Goal: Task Accomplishment & Management: Complete application form

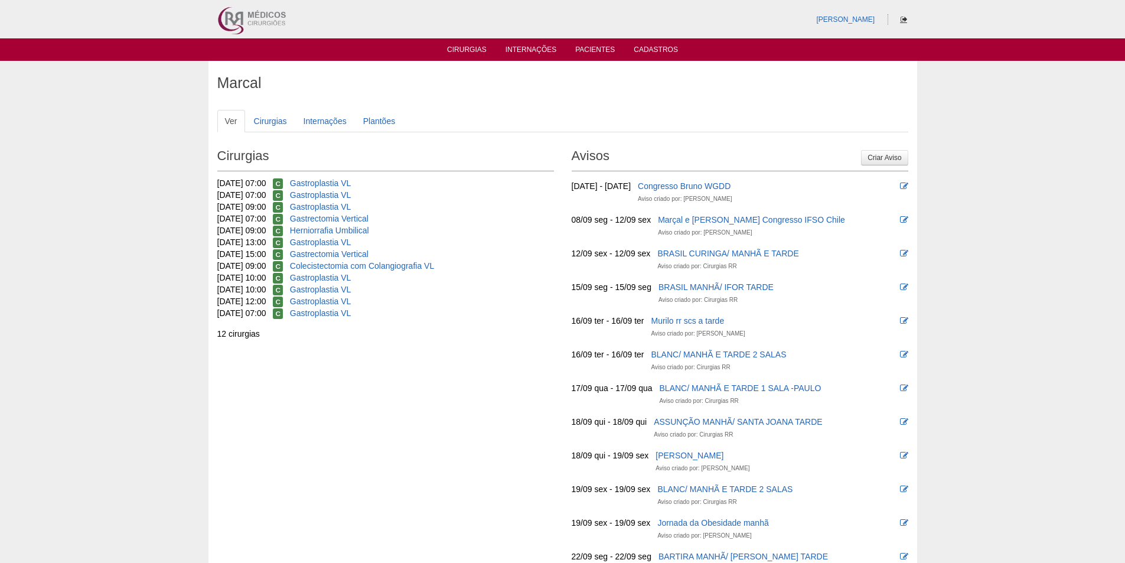
click at [903, 17] on icon at bounding box center [904, 19] width 6 height 7
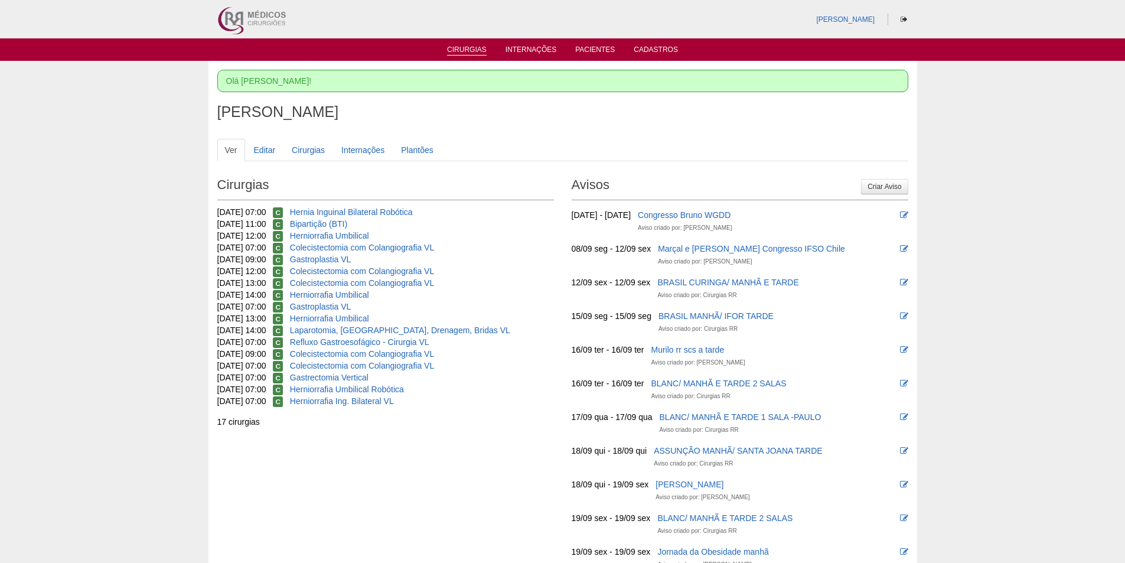
click at [479, 49] on link "Cirurgias" at bounding box center [467, 50] width 40 height 10
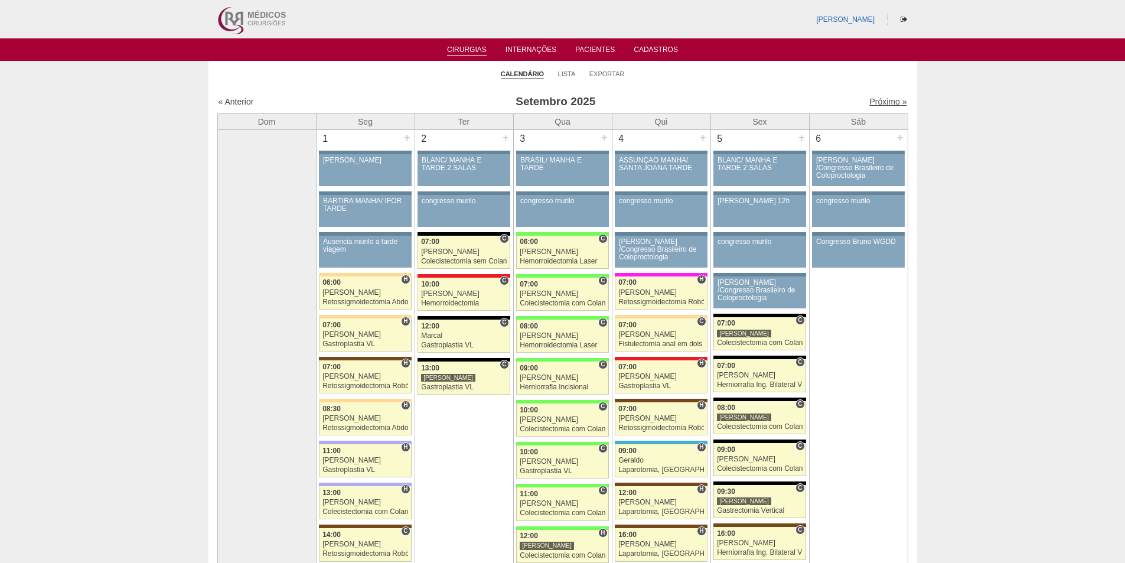
click at [879, 101] on link "Próximo »" at bounding box center [887, 101] width 37 height 9
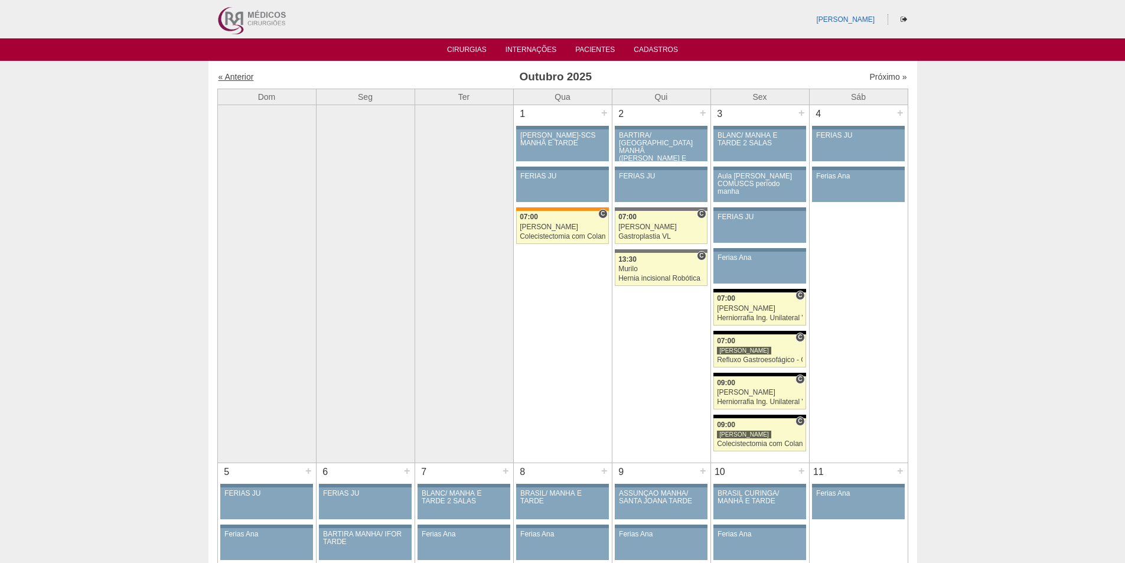
click at [242, 79] on link "« Anterior" at bounding box center [235, 76] width 35 height 9
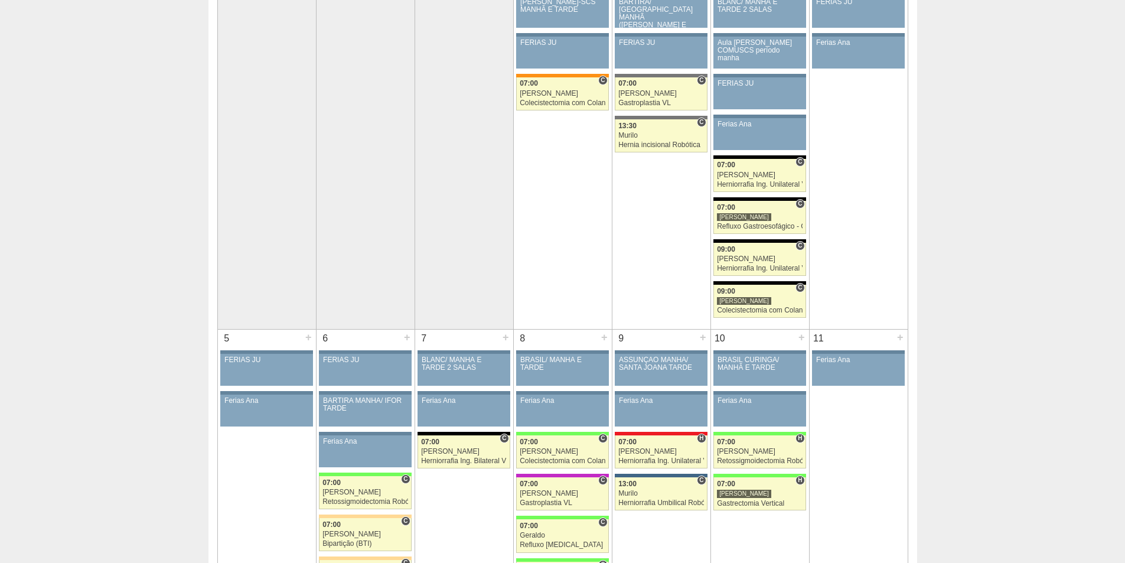
scroll to position [458, 0]
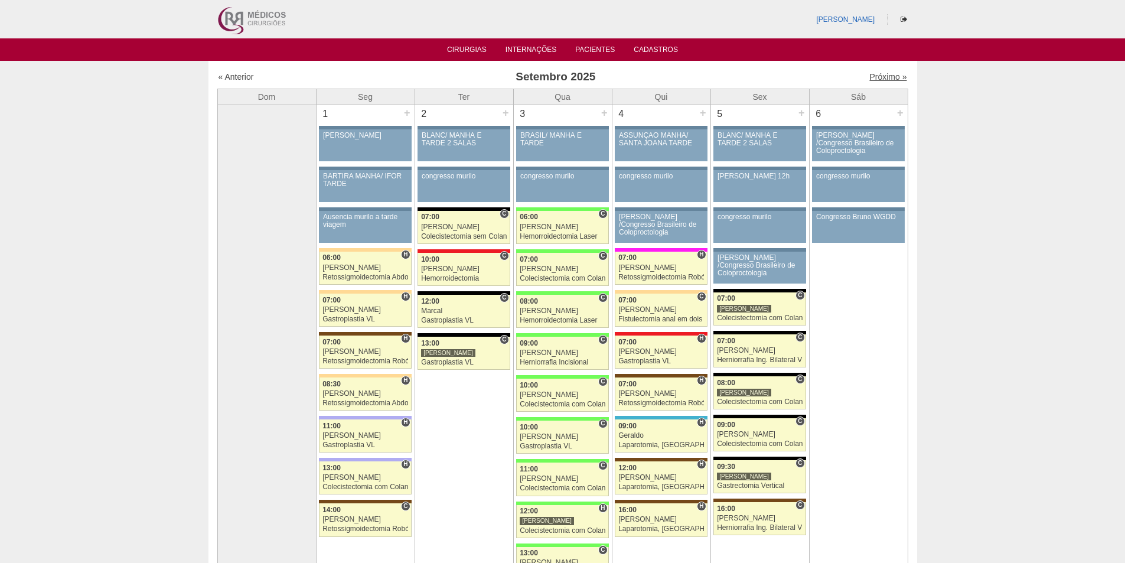
click at [884, 81] on link "Próximo »" at bounding box center [887, 76] width 37 height 9
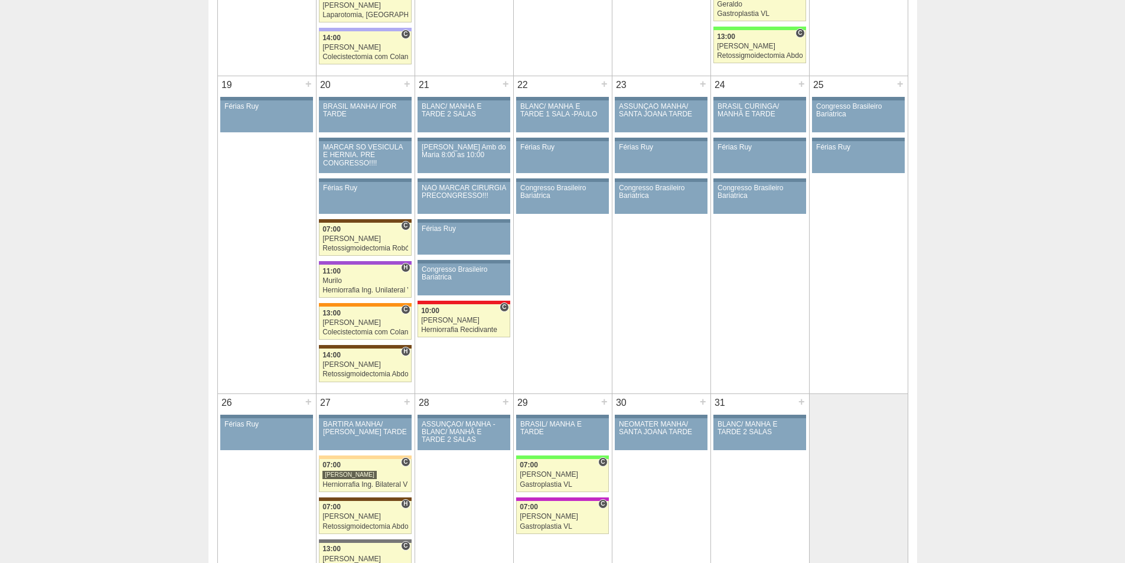
scroll to position [1003, 0]
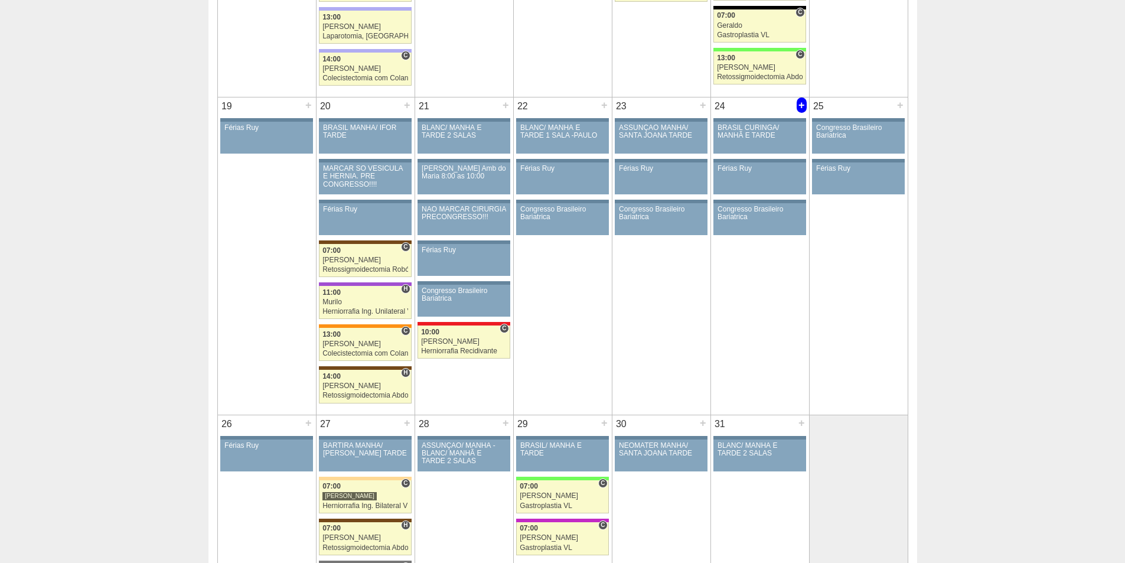
click at [798, 105] on div "+" at bounding box center [802, 104] width 10 height 15
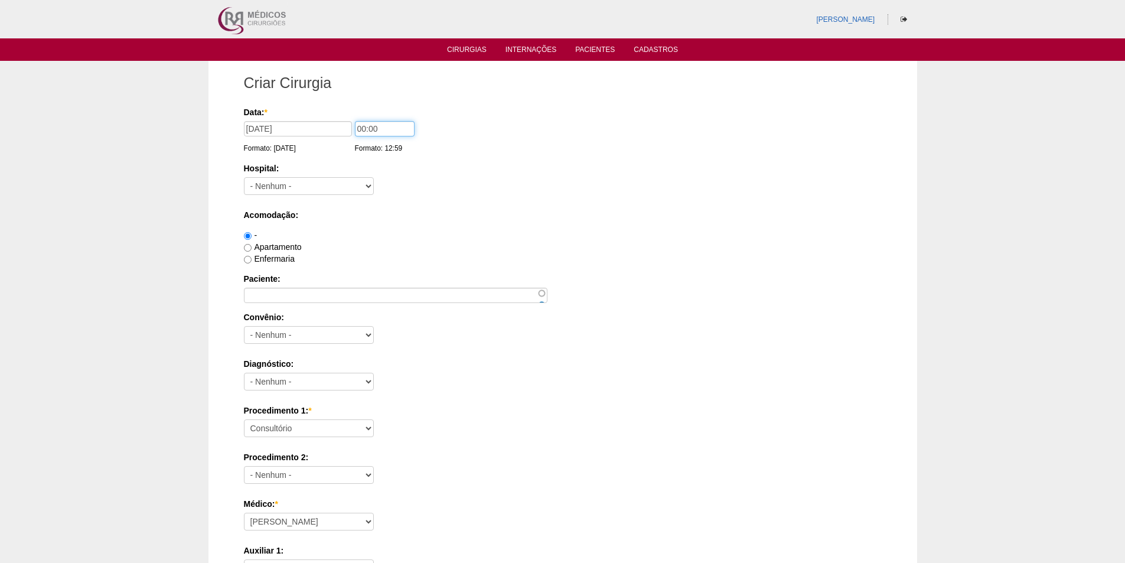
drag, startPoint x: 361, startPoint y: 128, endPoint x: 398, endPoint y: 96, distance: 48.2
click at [336, 118] on div "Data: * 24/10/2025 Formato: 11/09/2025 00:00 Formato: 12:59" at bounding box center [561, 112] width 634 height 12
type input "07:00"
click at [298, 177] on select "- Nenhum - 9 de Julho Albert Einstein Alvorada América Assunção Bartira Benefic…" at bounding box center [309, 186] width 130 height 18
click at [244, 177] on select "- Nenhum - 9 de Julho Albert Einstein Alvorada América Assunção Bartira Benefic…" at bounding box center [309, 186] width 130 height 18
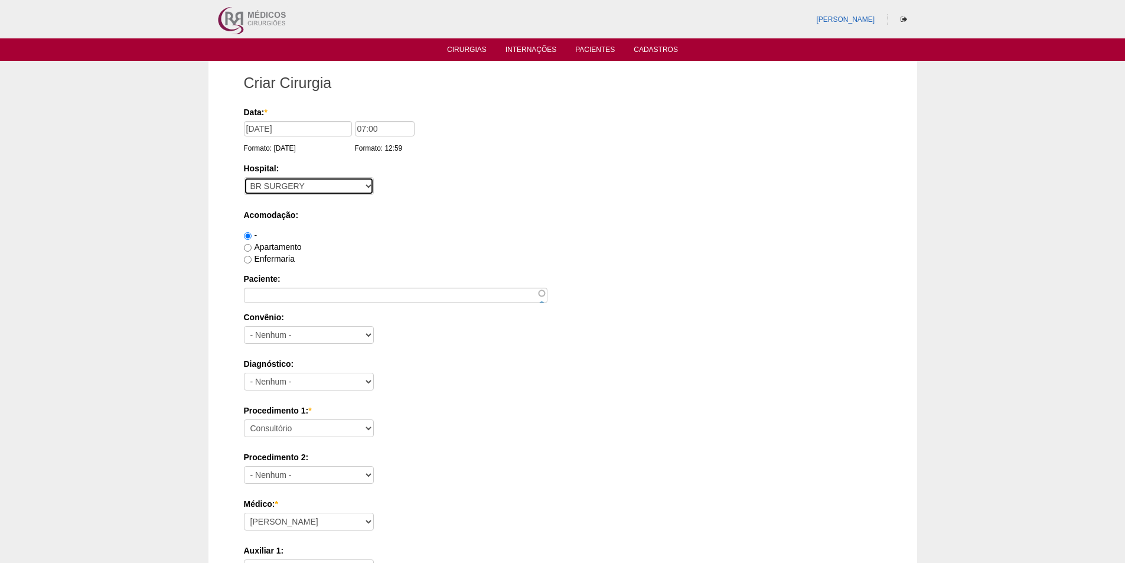
click at [301, 190] on select "- Nenhum - 9 de Julho Albert Einstein Alvorada América Assunção Bartira Benefic…" at bounding box center [309, 186] width 130 height 18
select select "8"
click at [244, 177] on select "- Nenhum - 9 de Julho Albert Einstein Alvorada América Assunção Bartira Benefic…" at bounding box center [309, 186] width 130 height 18
click at [278, 249] on label "Apartamento" at bounding box center [273, 246] width 58 height 9
click at [252, 249] on input "Apartamento" at bounding box center [248, 248] width 8 height 8
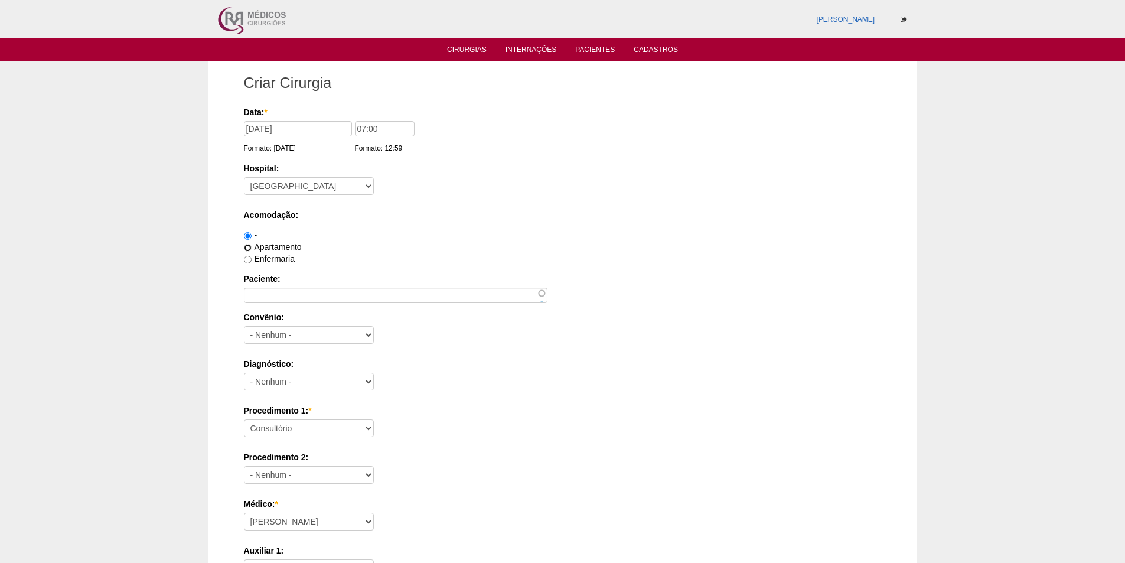
radio input "true"
click at [275, 299] on input "Paciente:" at bounding box center [396, 295] width 304 height 15
paste input "[PERSON_NAME]"
type input "[PERSON_NAME]"
click at [275, 330] on select "- Nenhum - Abet Afresp Allianz Amil Blue Life Caasp Cabesp Caixa de Pensões Car…" at bounding box center [309, 335] width 130 height 18
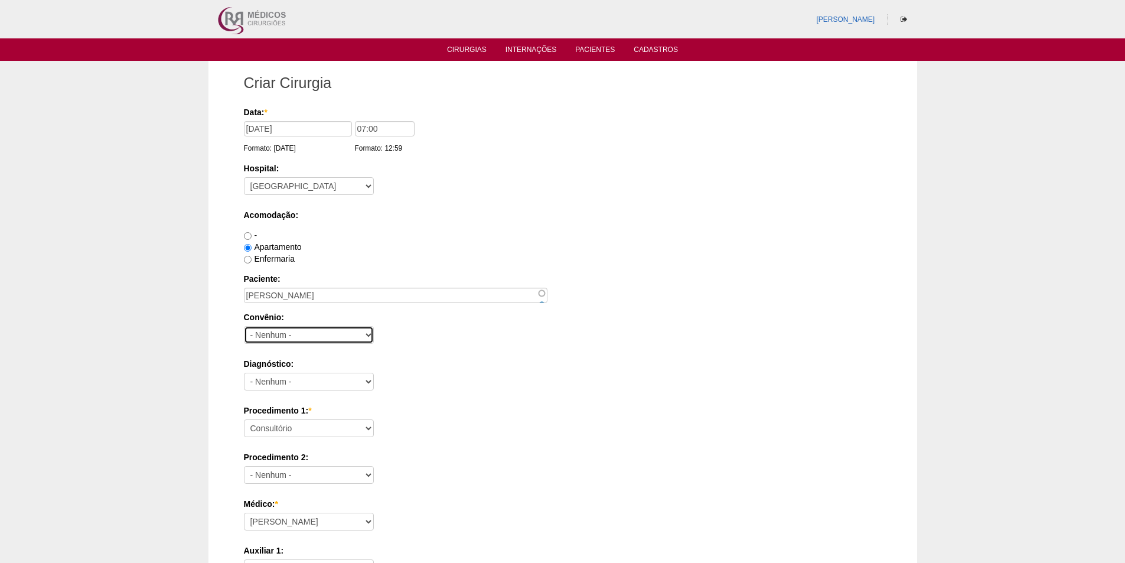
select select "25"
click at [244, 326] on select "- Nenhum - Abet Afresp Allianz Amil Blue Life Caasp Cabesp Caixa de Pensões Car…" at bounding box center [309, 335] width 130 height 18
click at [288, 370] on div "Diagnóstico: - Nenhum - Abdome Agudo Abscesso Hepático Abscesso Perianal Absces…" at bounding box center [563, 377] width 638 height 38
click at [288, 377] on select "- Nenhum - Abdome Agudo Abscesso Hepático Abscesso Perianal Abscesso Peritoneal…" at bounding box center [309, 382] width 130 height 18
select select "3707"
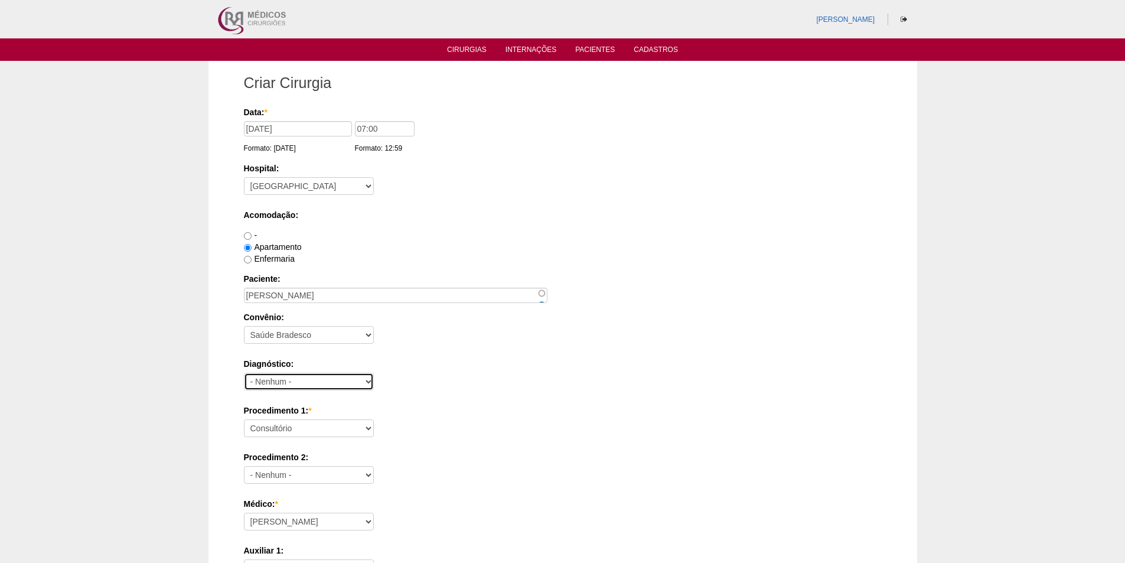
click at [244, 373] on select "- Nenhum - Abdome Agudo Abscesso Hepático Abscesso Perianal Abscesso Peritoneal…" at bounding box center [309, 382] width 130 height 18
click at [284, 434] on select "Consultório Abscesso Hepático - Drenagem Abscesso perianal Amputação Abdômino P…" at bounding box center [309, 428] width 130 height 18
select select "3710"
click at [244, 419] on select "Consultório Abscesso Hepático - Drenagem Abscesso perianal Amputação Abdômino P…" at bounding box center [309, 428] width 130 height 18
click at [422, 391] on div "Diagnóstico: - Nenhum - Abdome Agudo Abscesso Hepático Abscesso Perianal Absces…" at bounding box center [563, 377] width 638 height 38
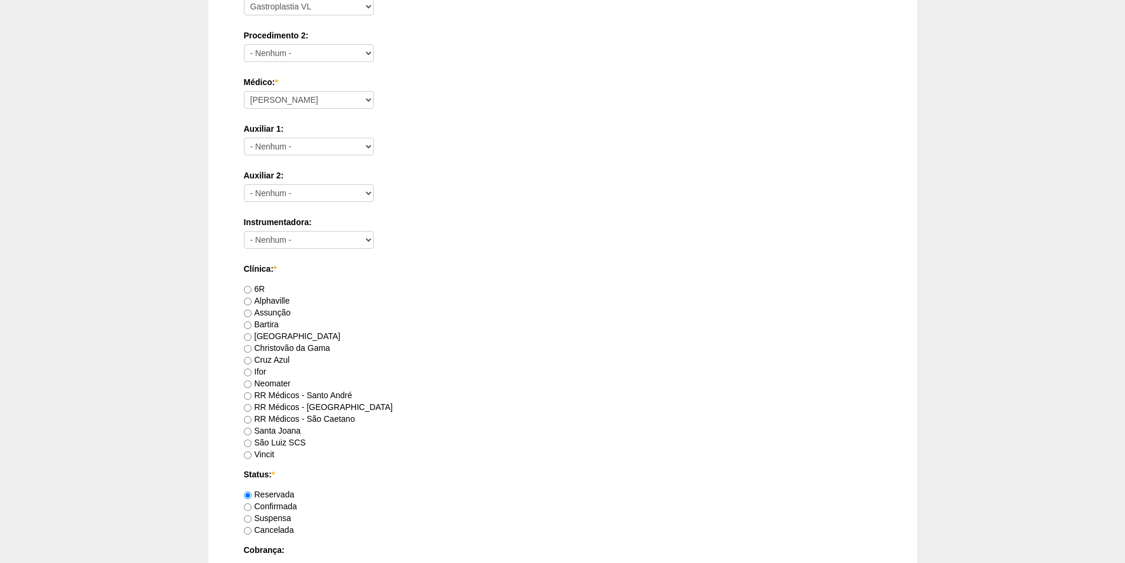
scroll to position [472, 0]
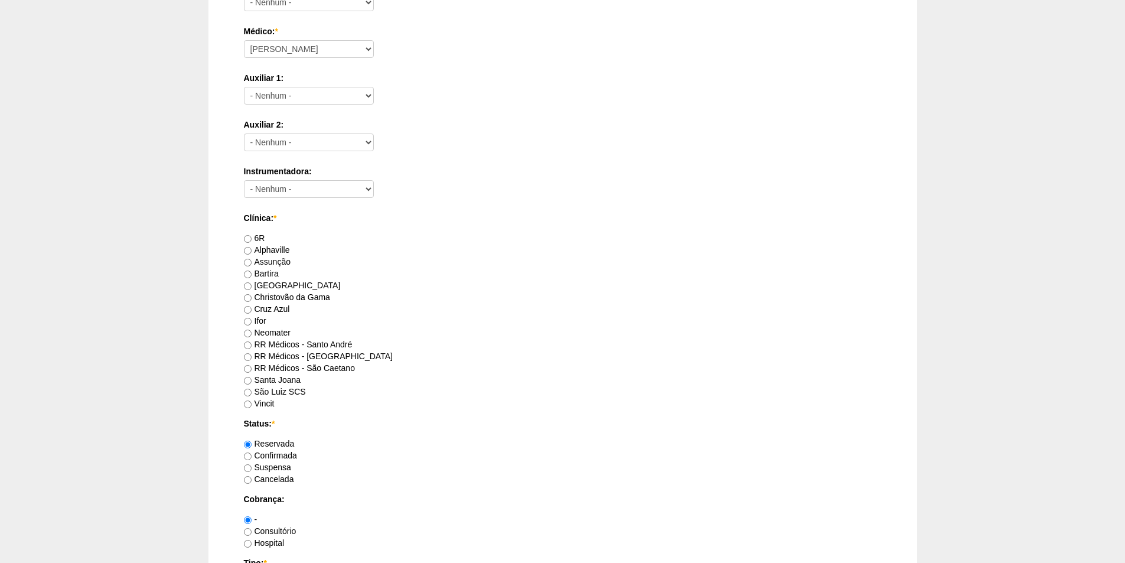
click at [338, 344] on label "RR Médicos - Santo André" at bounding box center [298, 344] width 109 height 9
click at [252, 344] on input "RR Médicos - Santo André" at bounding box center [248, 345] width 8 height 8
radio input "true"
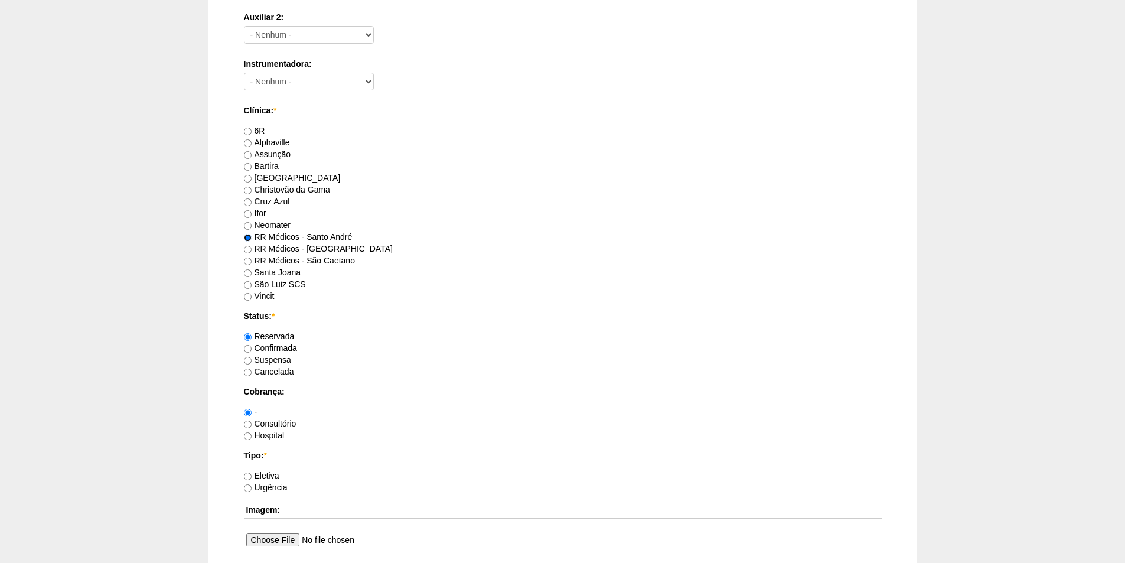
scroll to position [590, 0]
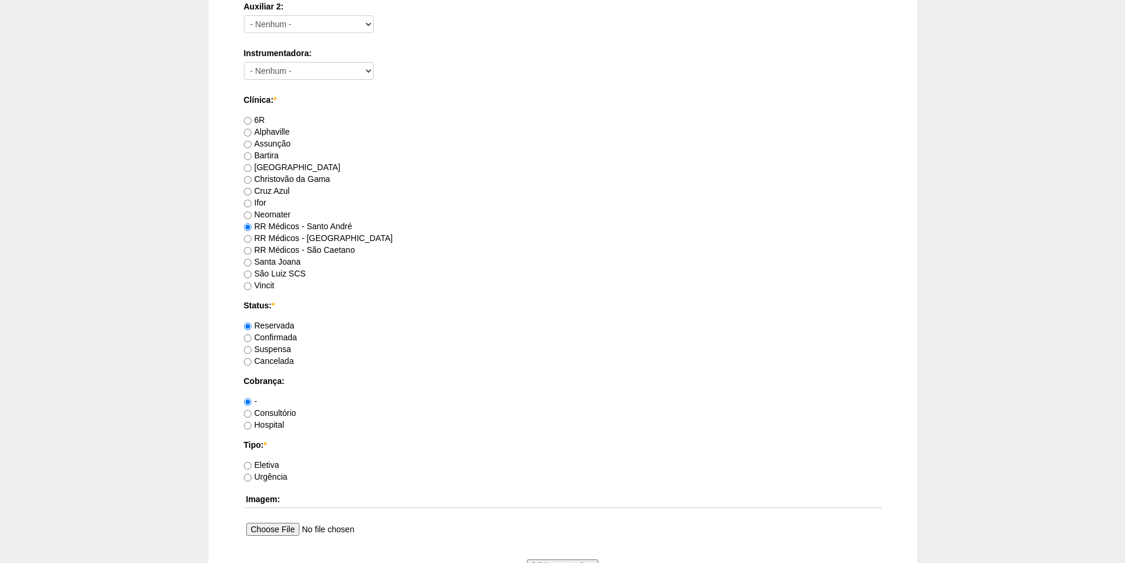
click at [279, 414] on label "Consultório" at bounding box center [270, 412] width 53 height 9
click at [252, 414] on input "Consultório" at bounding box center [248, 414] width 8 height 8
radio input "true"
click at [277, 424] on label "Hospital" at bounding box center [264, 424] width 41 height 9
click at [252, 424] on input "Hospital" at bounding box center [248, 426] width 8 height 8
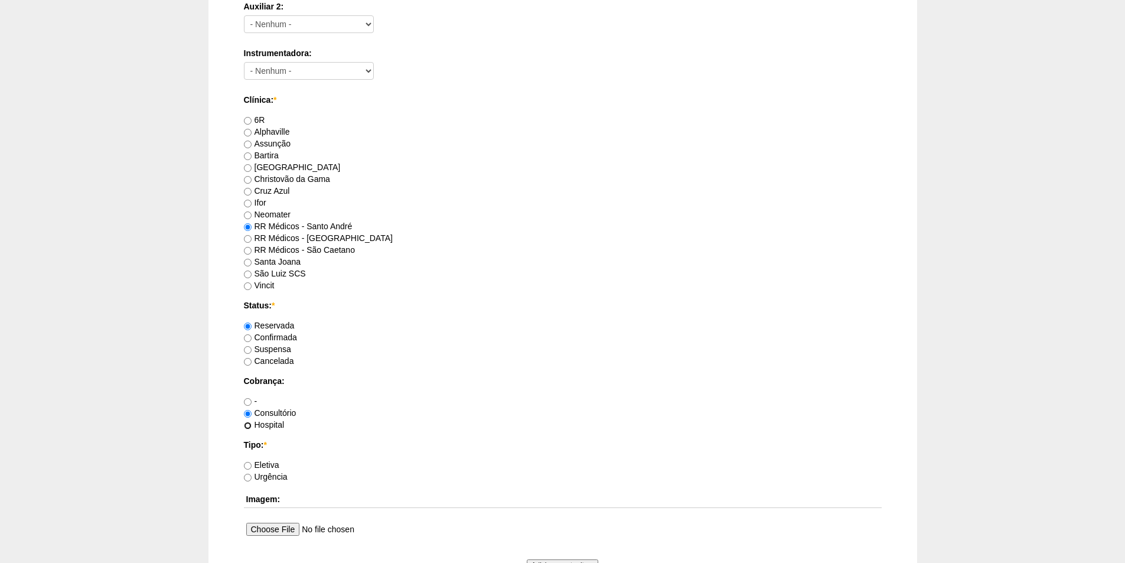
radio input "true"
click at [263, 466] on label "Eletiva" at bounding box center [261, 464] width 35 height 9
click at [252, 466] on input "Eletiva" at bounding box center [248, 466] width 8 height 8
radio input "true"
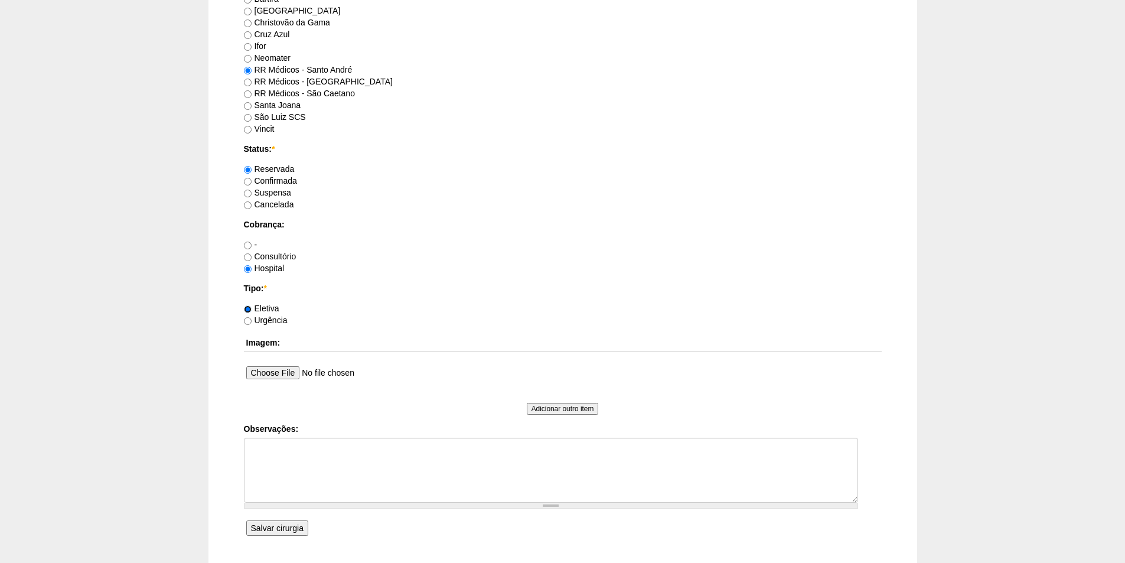
scroll to position [768, 0]
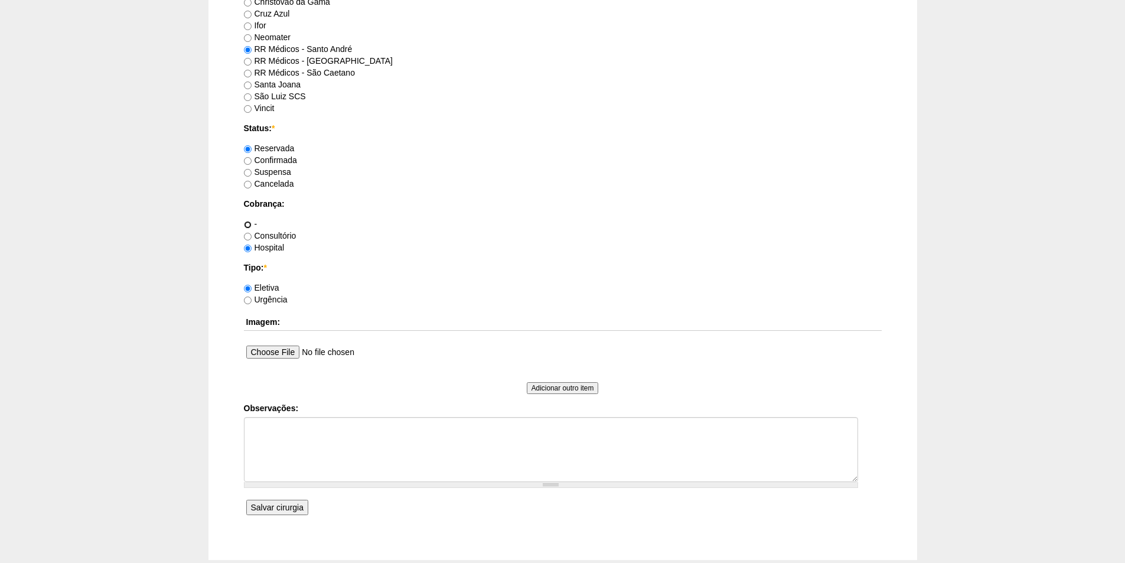
click at [250, 221] on input "-" at bounding box center [248, 225] width 8 height 8
radio input "true"
click at [281, 507] on input "Salvar cirurgia" at bounding box center [277, 507] width 62 height 15
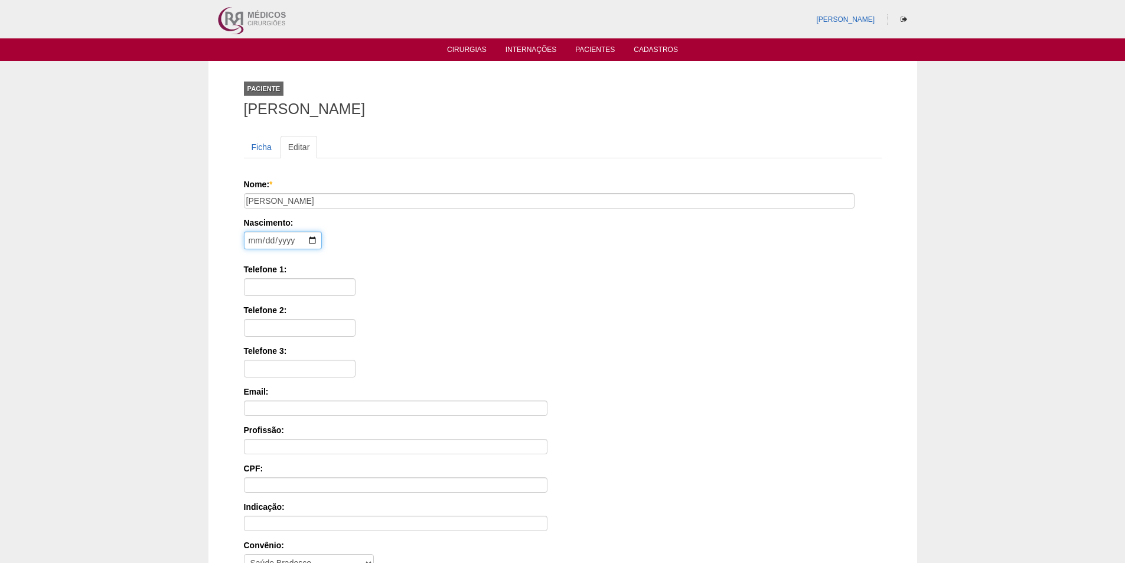
click at [249, 241] on input "date" at bounding box center [283, 240] width 78 height 18
type input "[DATE]"
type input "11 96609-0177"
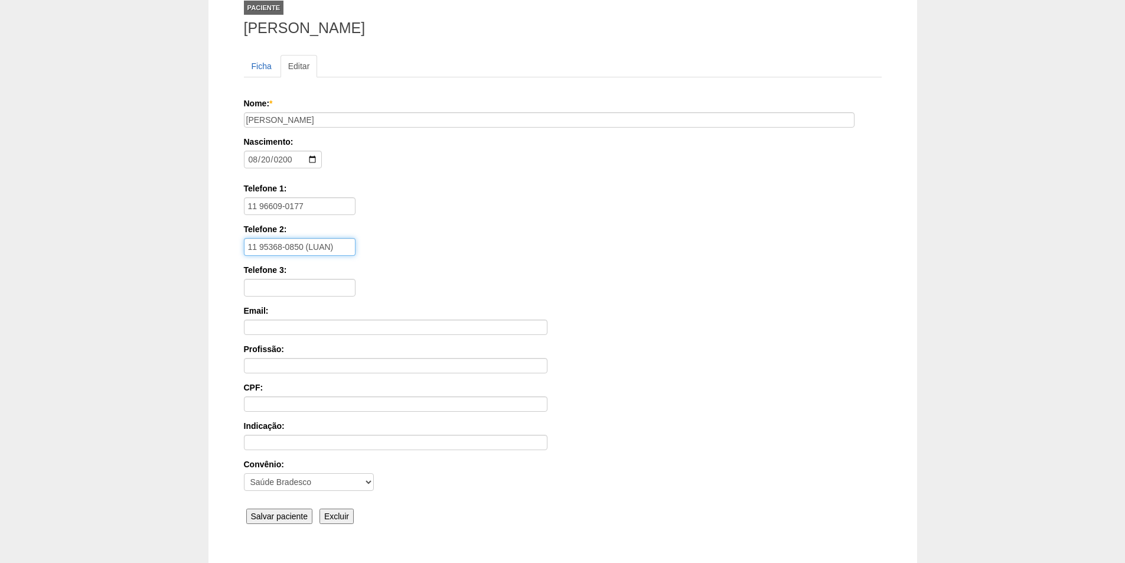
scroll to position [158, 0]
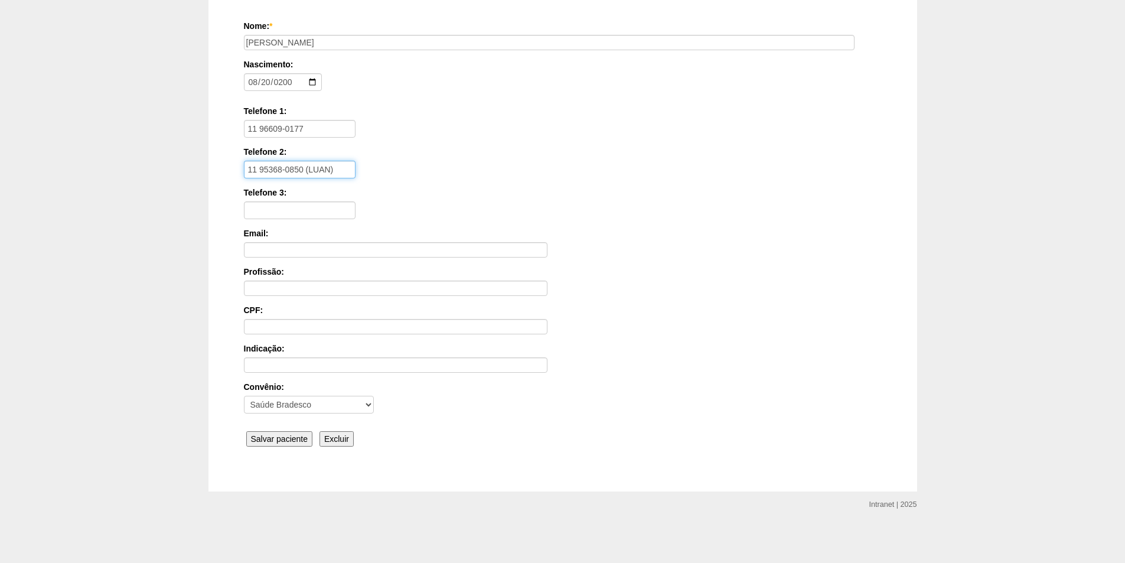
type input "11 95368-0850 (LUAN)"
click at [269, 441] on input "Salvar paciente" at bounding box center [279, 438] width 67 height 15
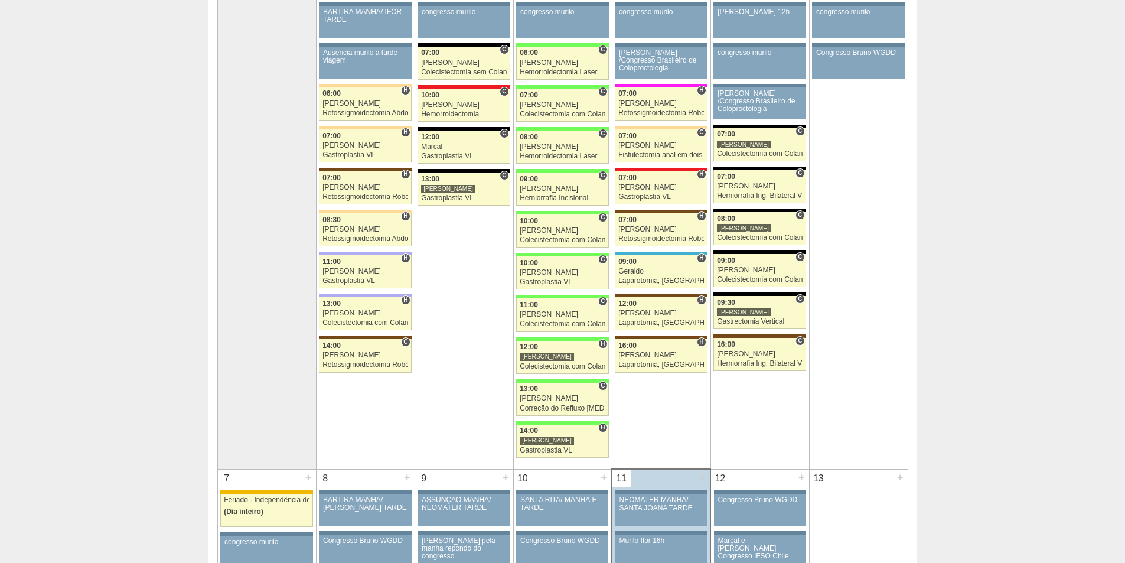
scroll to position [177, 0]
